Goal: Find specific page/section: Find specific page/section

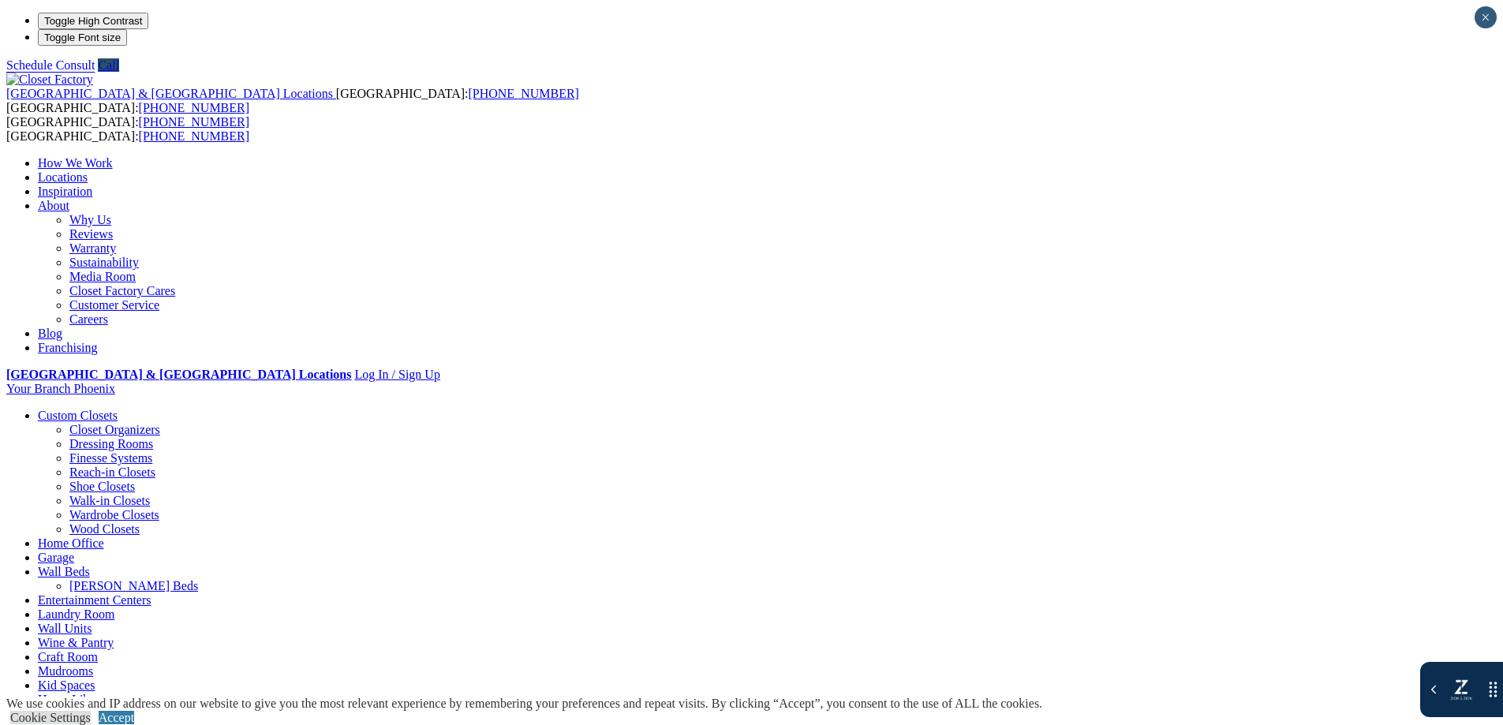
click at [88, 170] on link "Locations" at bounding box center [63, 176] width 50 height 13
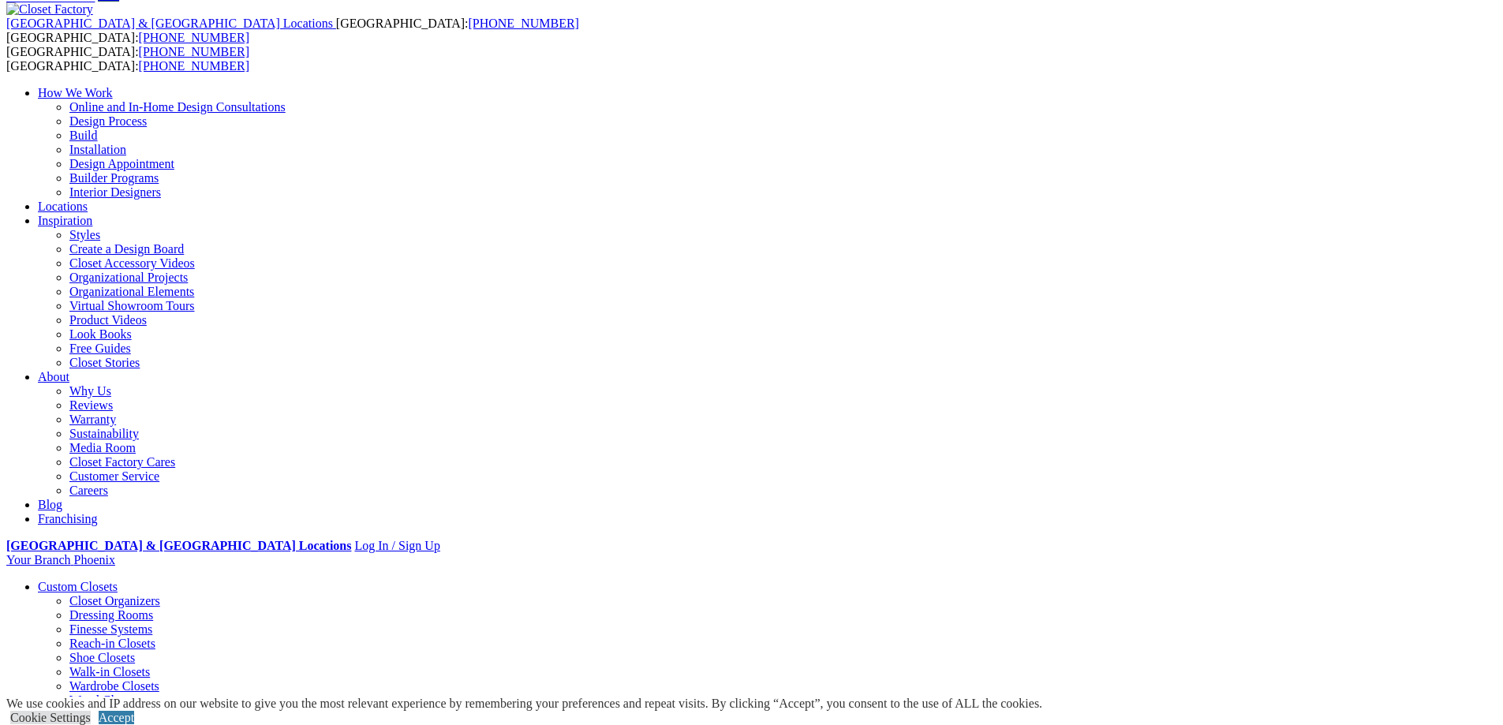
scroll to position [163, 0]
